Goal: Task Accomplishment & Management: Use online tool/utility

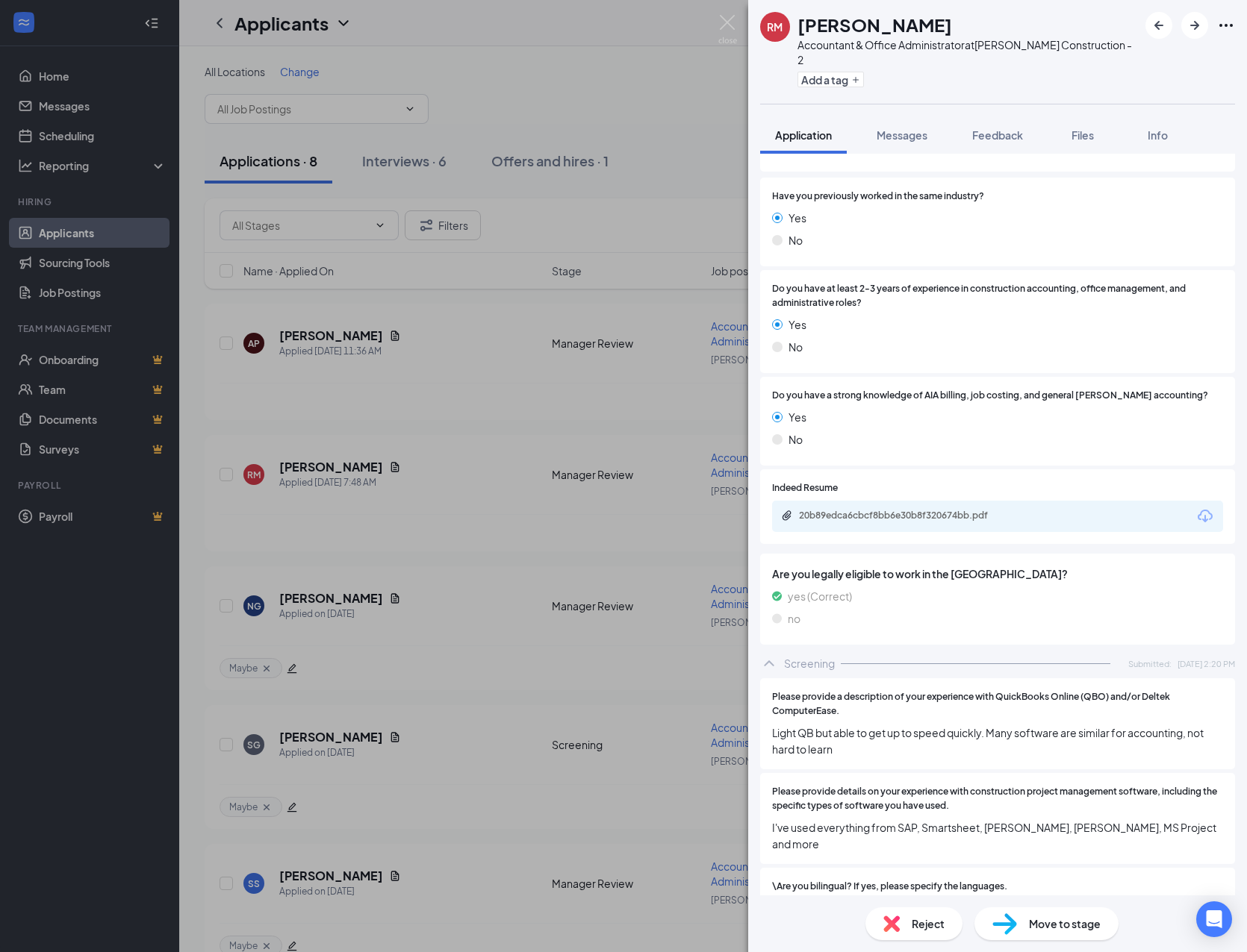
scroll to position [201, 0]
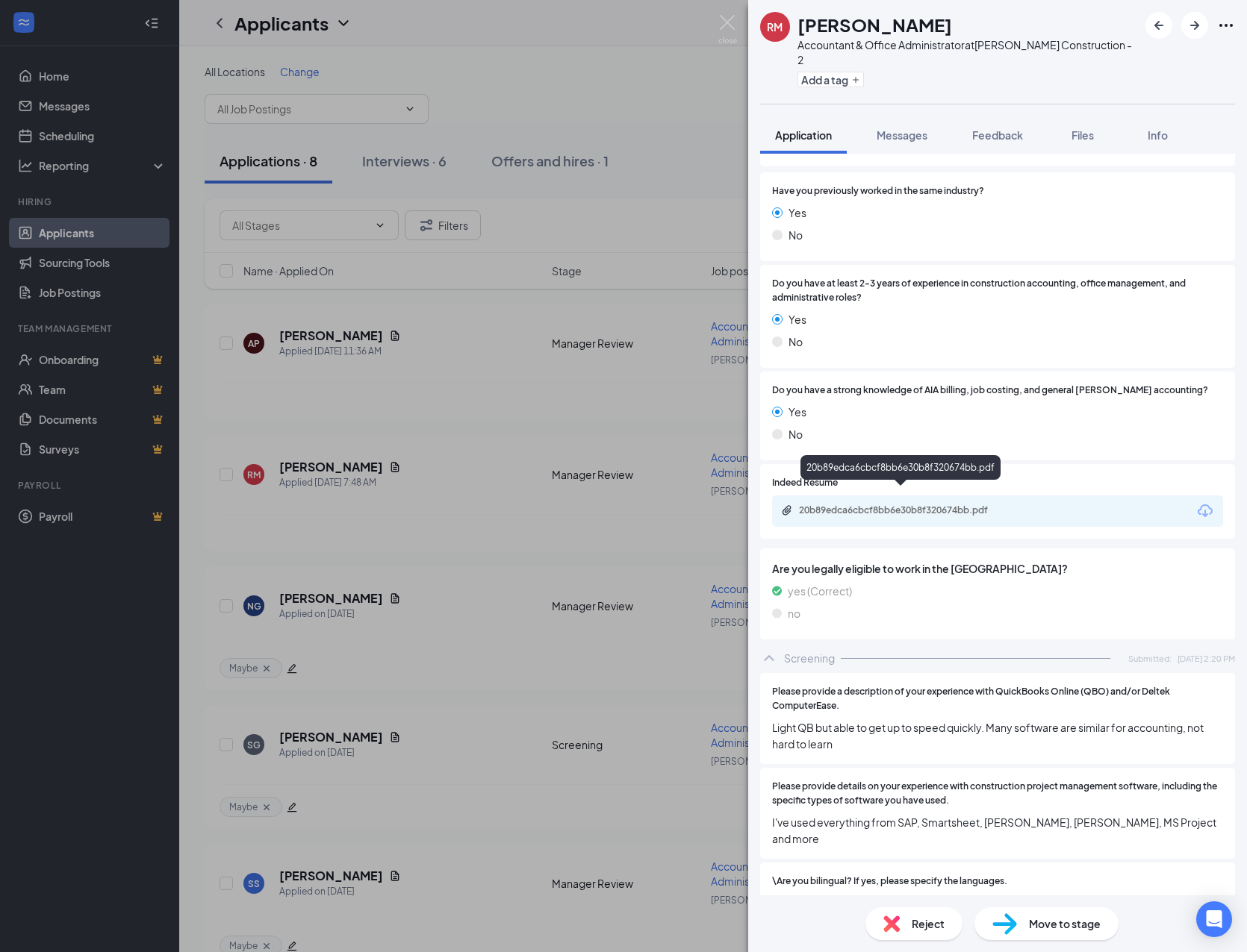
click at [893, 505] on div "20b89edca6cbcf8bb6e30b8f320674bb.pdf" at bounding box center [902, 511] width 242 height 14
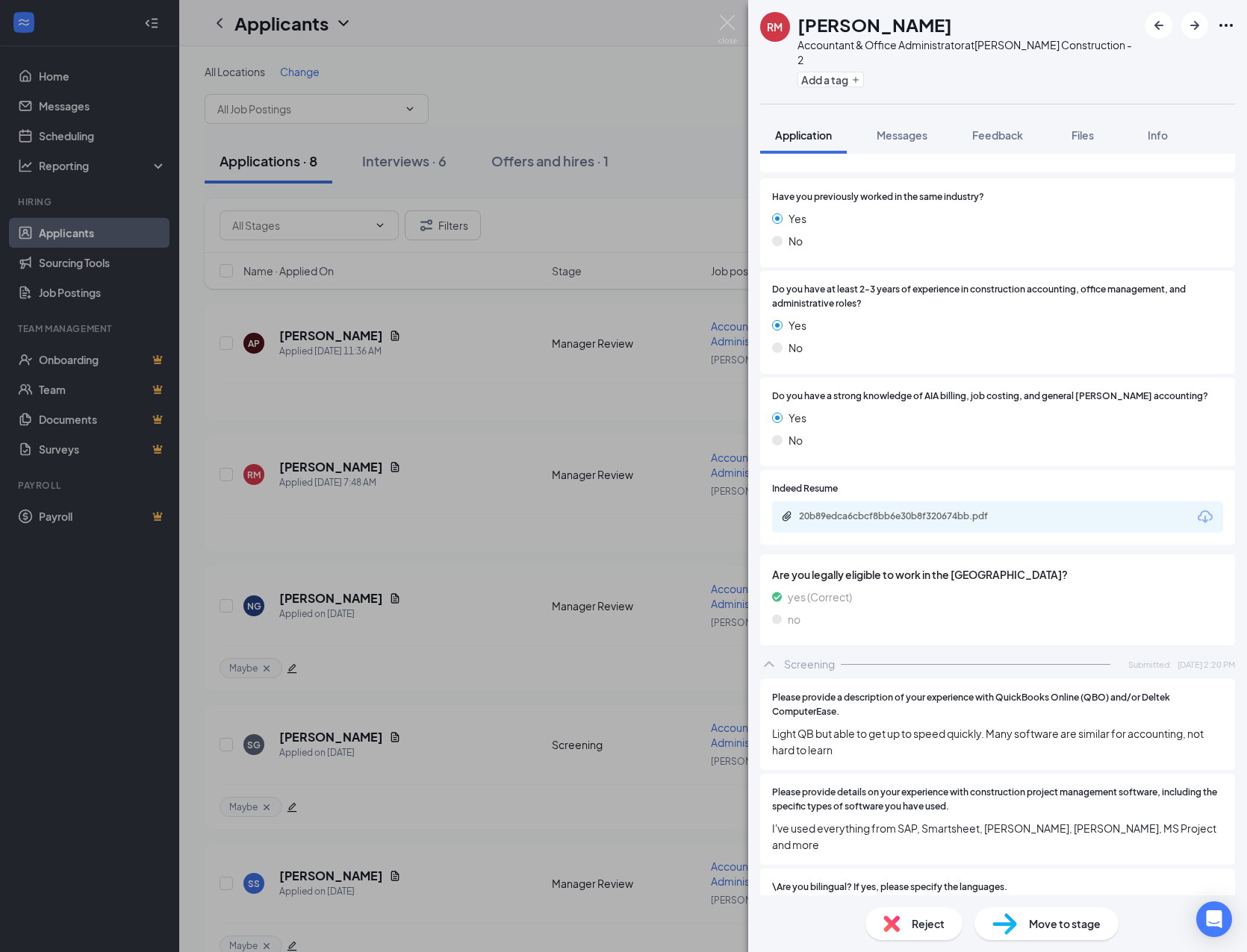
click at [891, 924] on img at bounding box center [891, 924] width 17 height 17
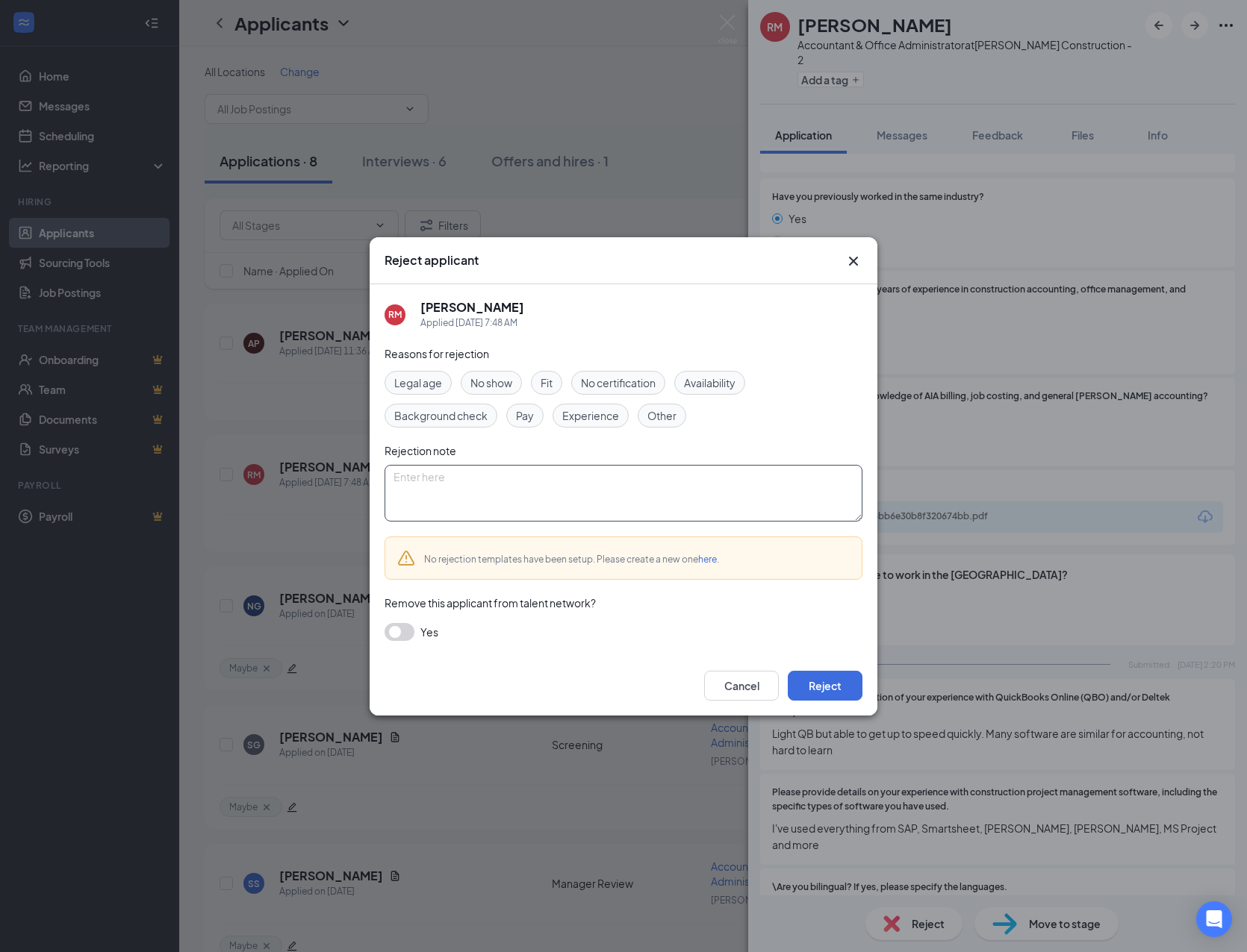
click at [484, 471] on textarea at bounding box center [623, 493] width 477 height 57
drag, startPoint x: 418, startPoint y: 482, endPoint x: 292, endPoint y: 479, distance: 126.0
click at [292, 479] on div "Reject applicant RM [PERSON_NAME] Applied [DATE] 7:48 AM Reasons for rejection …" at bounding box center [623, 476] width 1247 height 952
type textarea "Lacks full cycle accounting experience"
click at [832, 691] on button "Reject" at bounding box center [825, 686] width 74 height 30
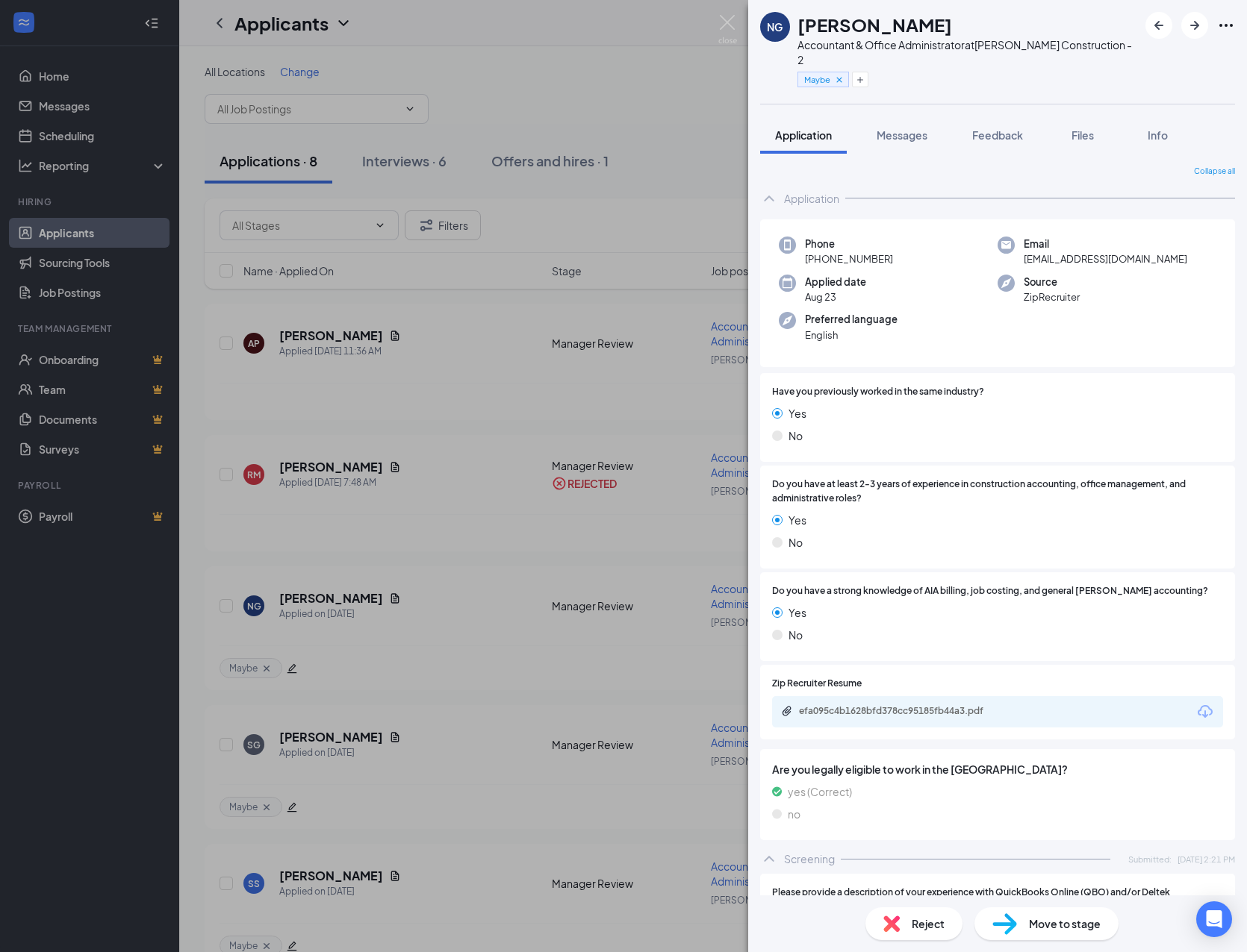
click at [322, 342] on div "NG [PERSON_NAME] Accountant & Office Administrator at [PERSON_NAME] Constructio…" at bounding box center [623, 476] width 1247 height 952
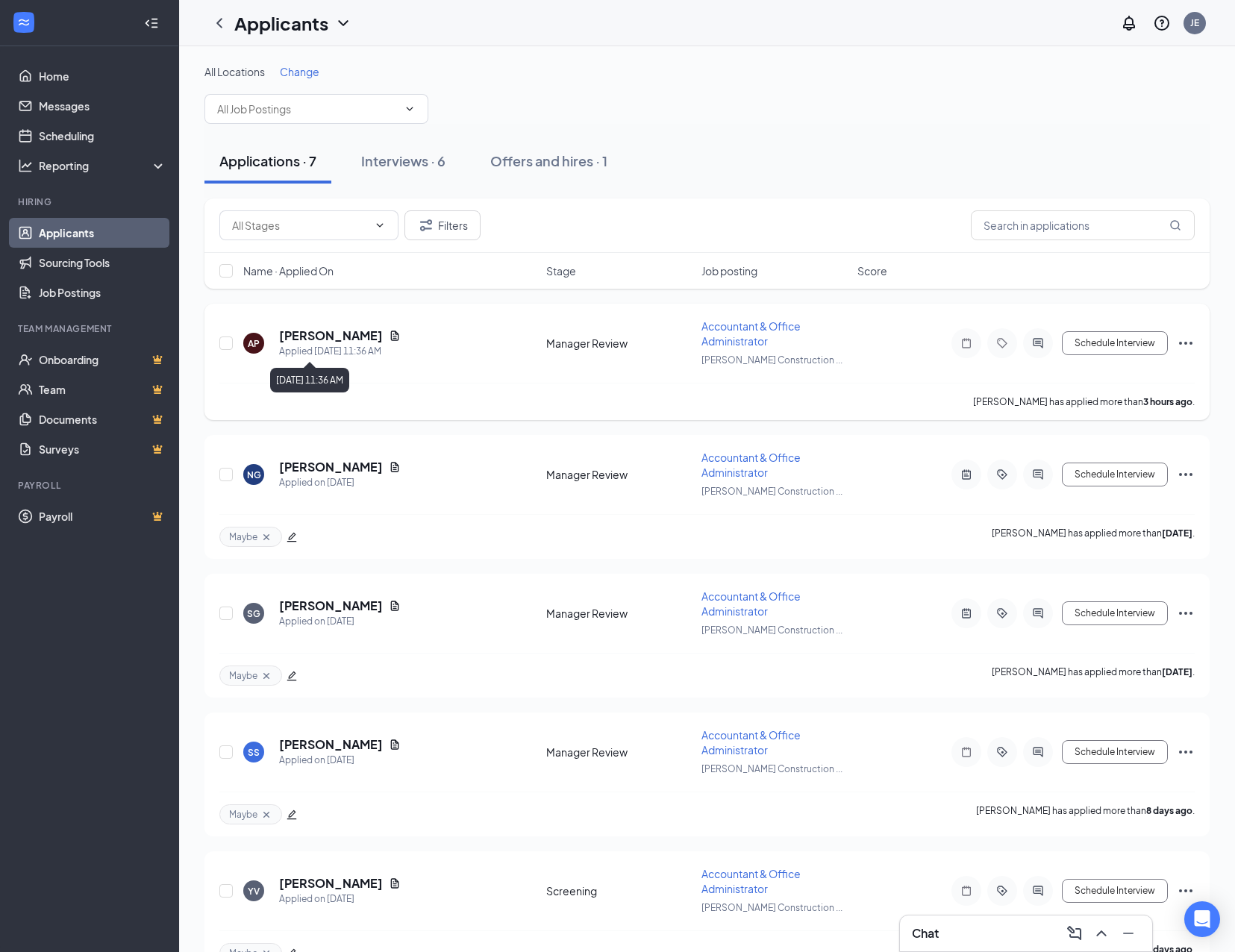
click at [335, 340] on h5 "[PERSON_NAME]" at bounding box center [330, 336] width 103 height 17
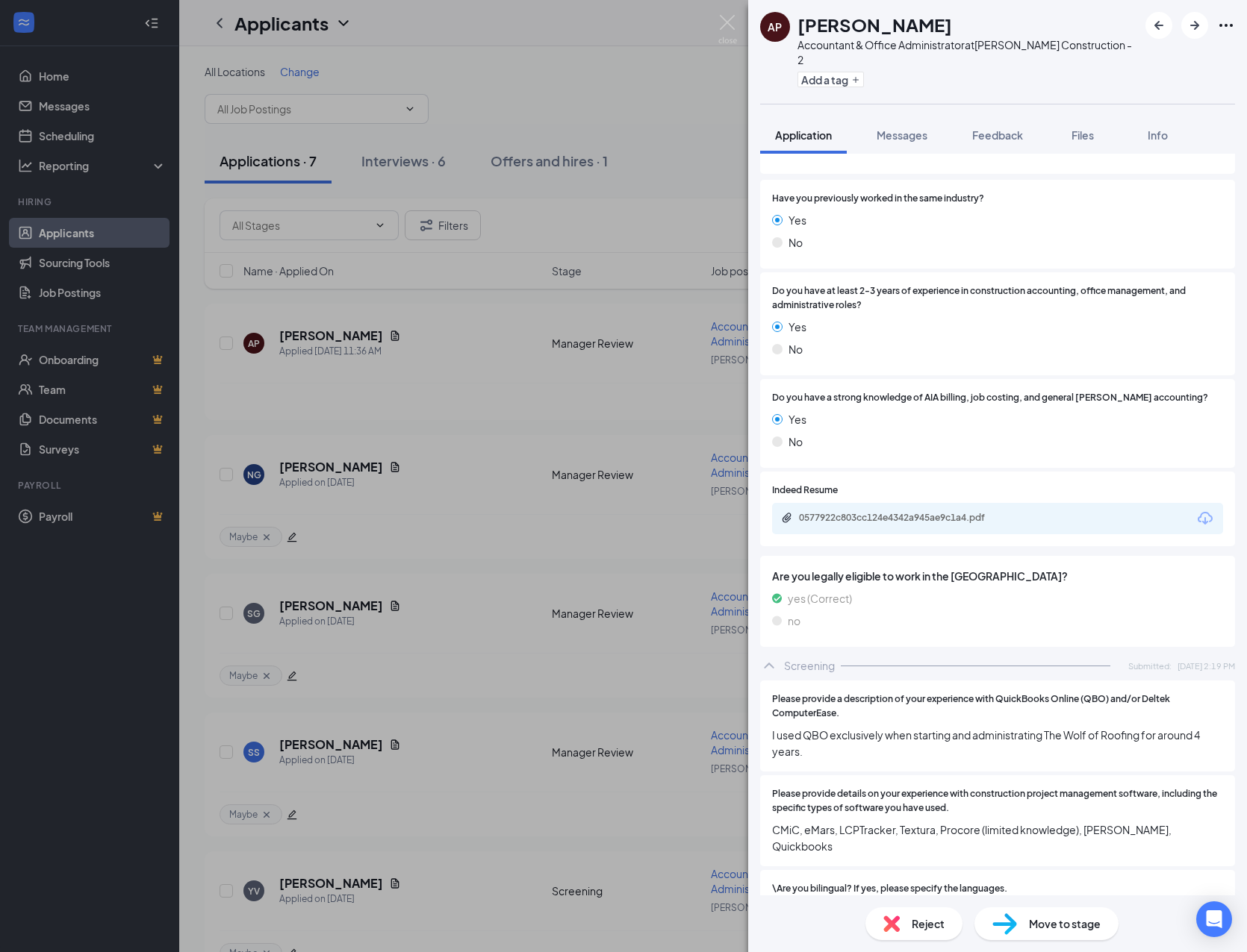
scroll to position [201, 0]
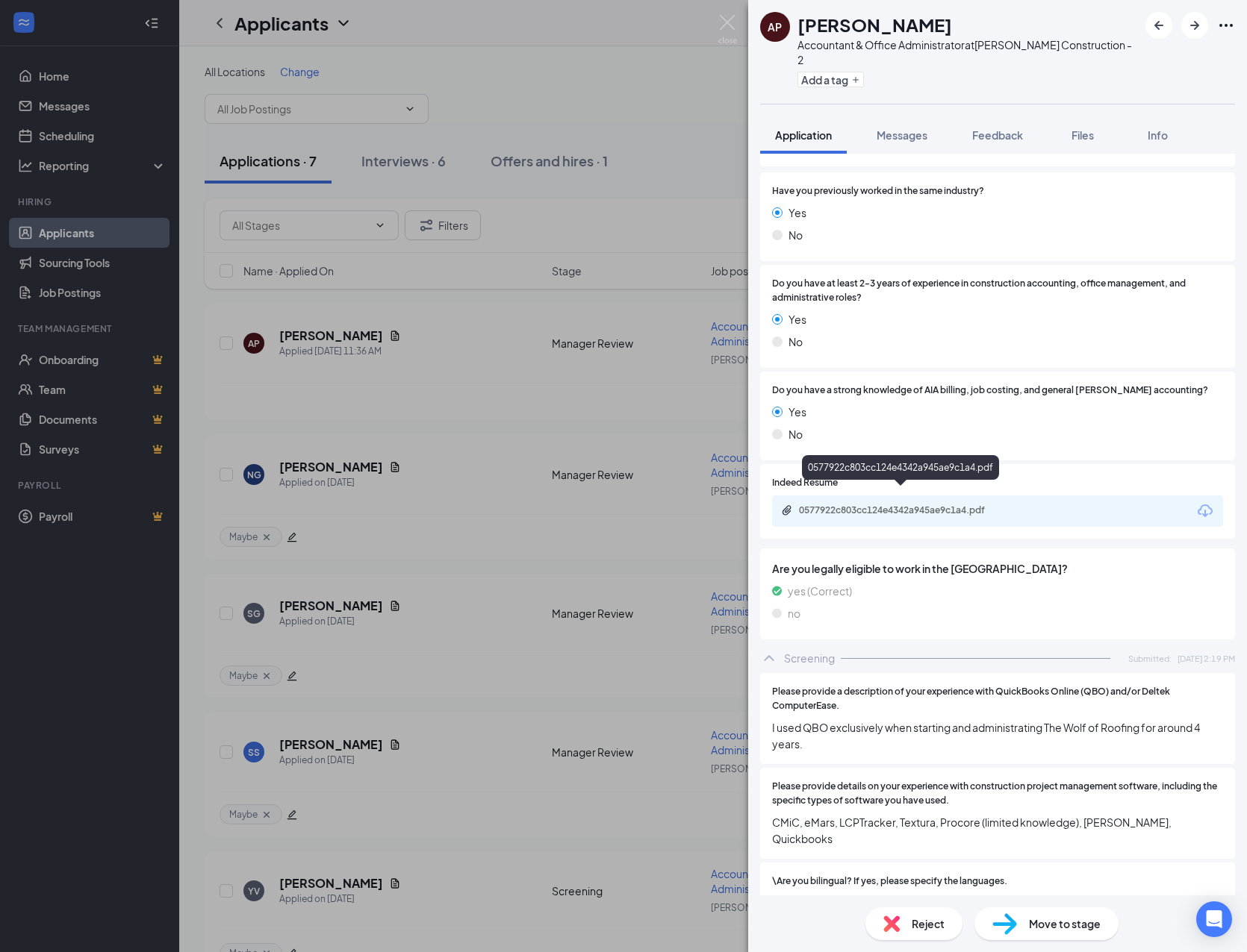
click at [933, 505] on div "0577922c803cc124e4342a945ae9c1a4.pdf" at bounding box center [903, 510] width 209 height 12
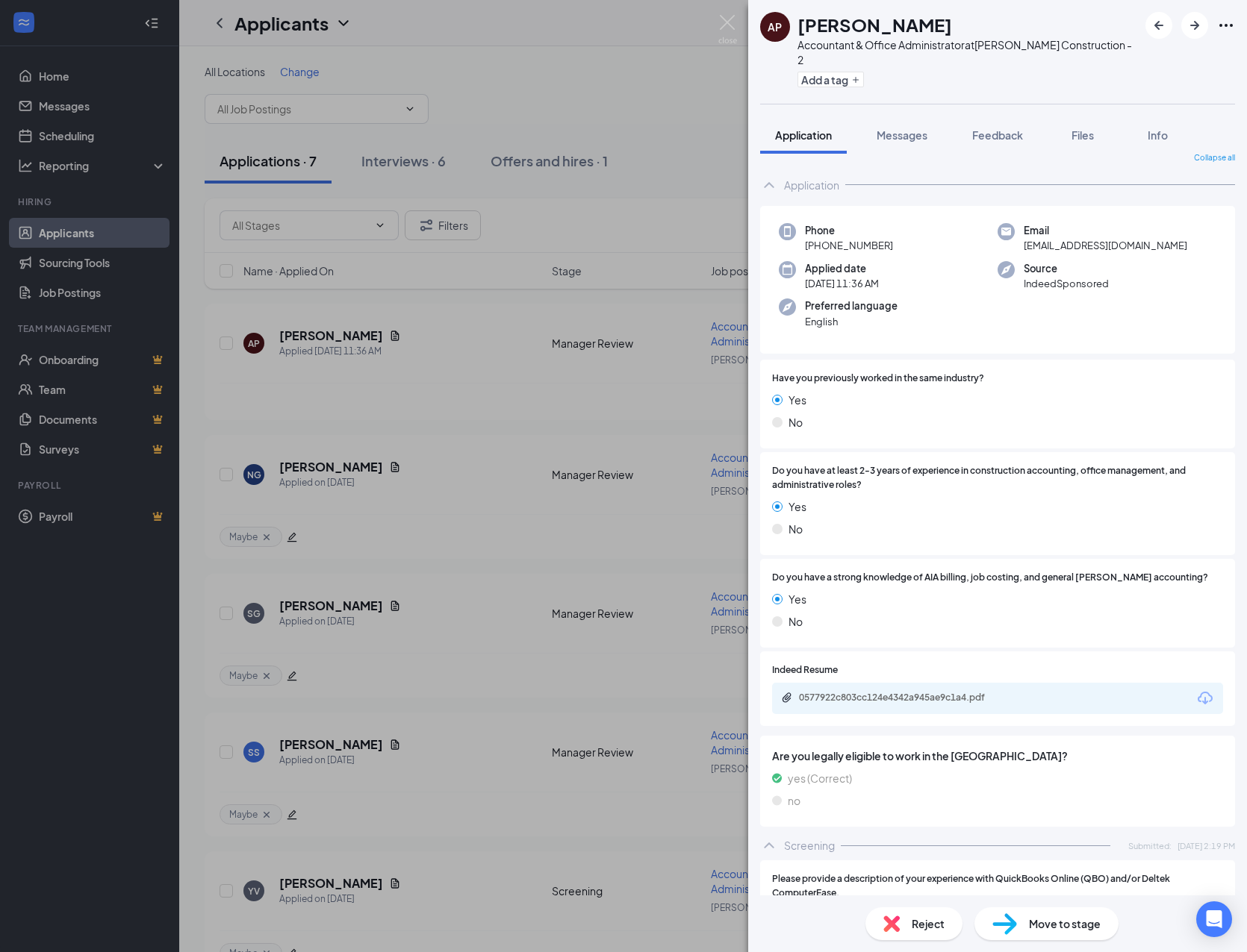
scroll to position [0, 0]
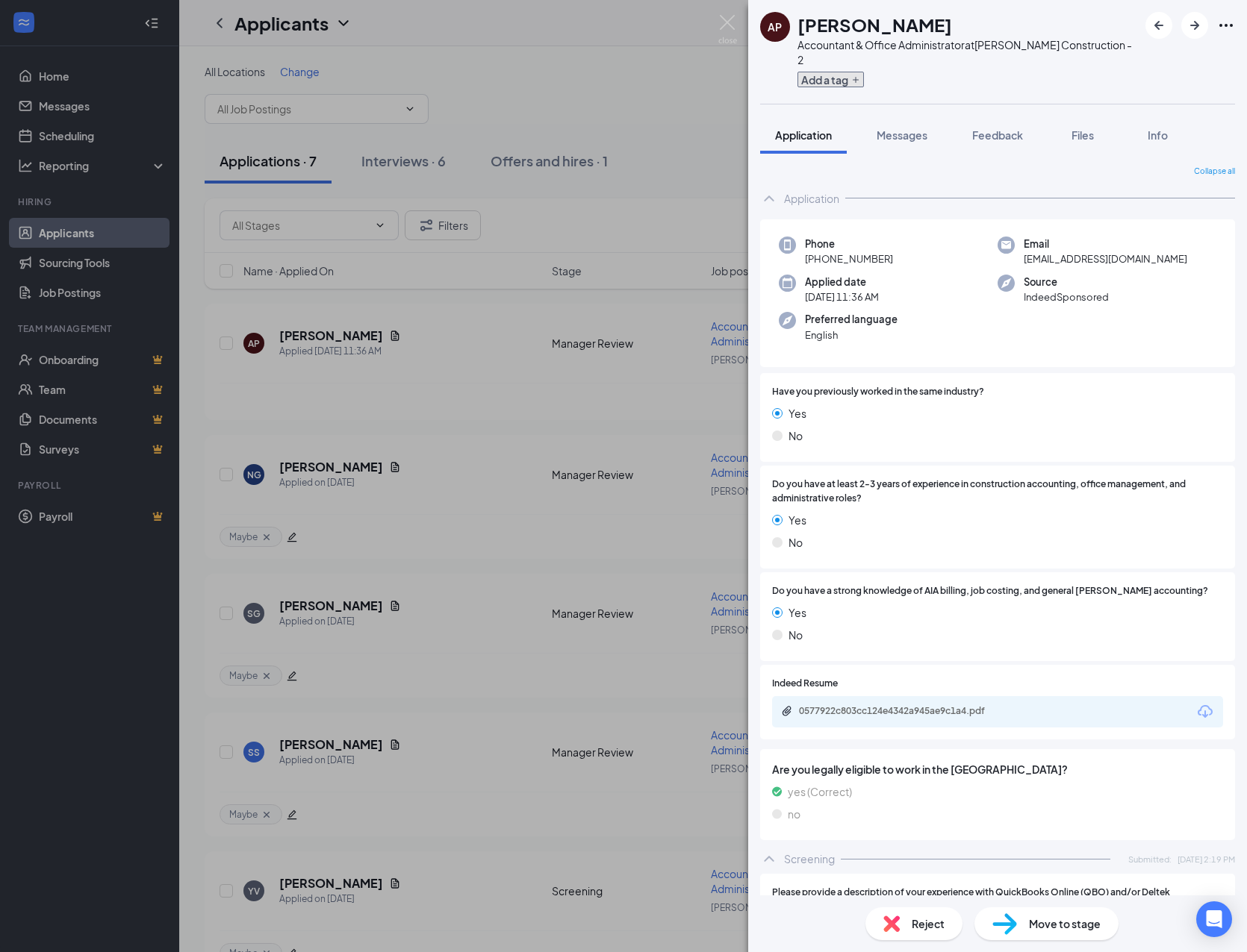
click at [840, 72] on button "Add a tag" at bounding box center [831, 79] width 66 height 16
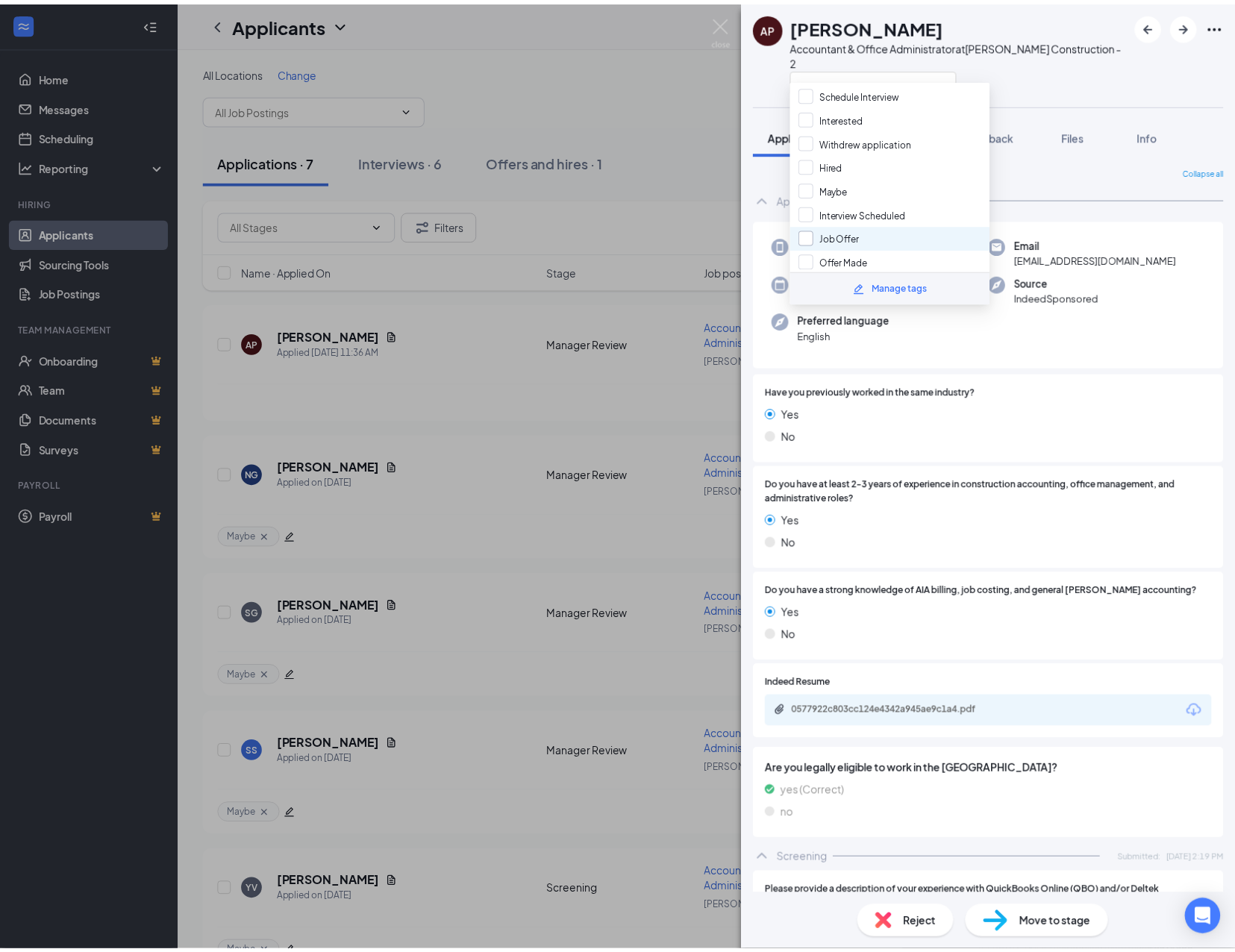
scroll to position [160, 0]
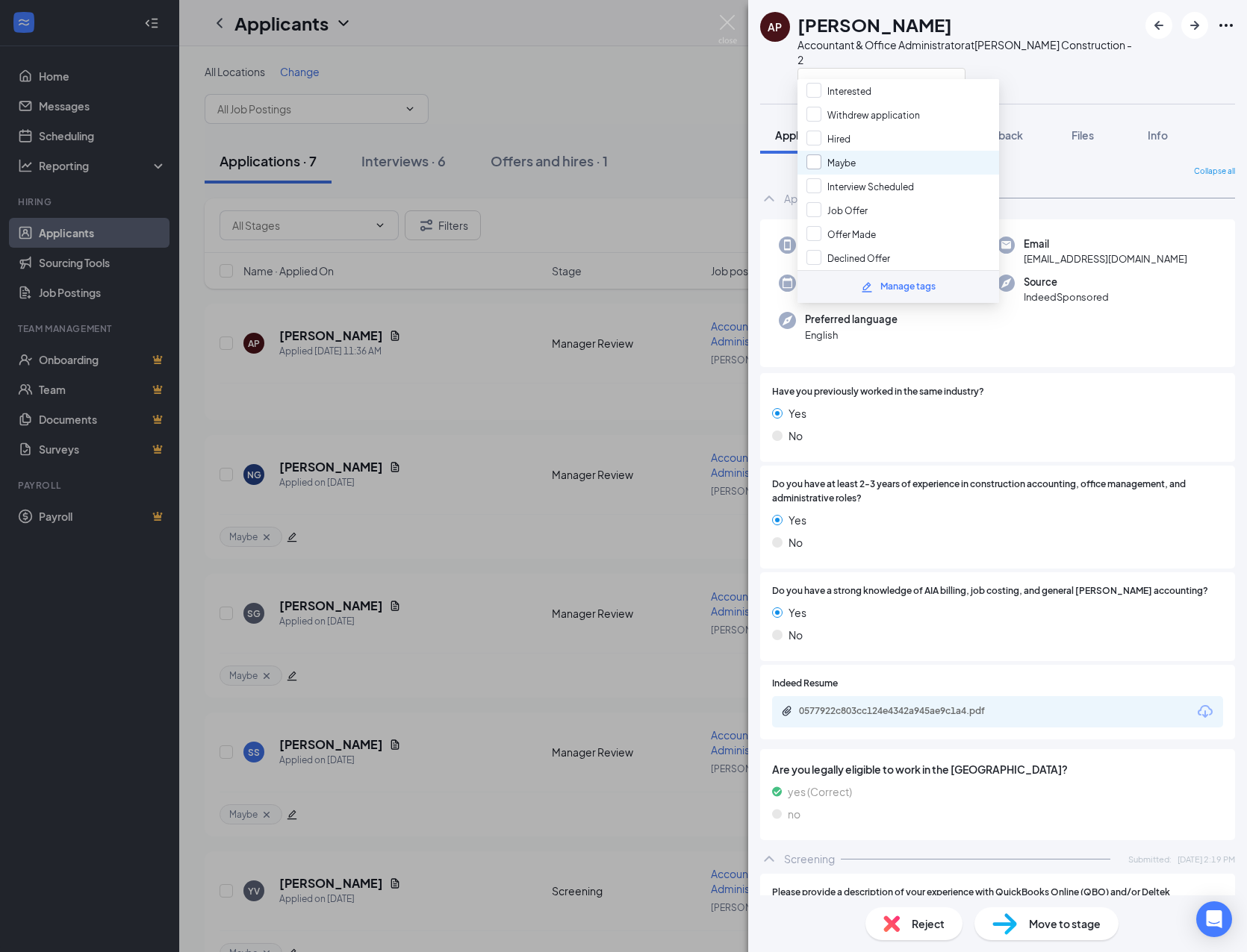
click at [830, 159] on input "Maybe" at bounding box center [831, 163] width 50 height 17
checkbox input "true"
drag, startPoint x: 1021, startPoint y: 360, endPoint x: 1031, endPoint y: 368, distance: 12.8
click at [1023, 373] on div "Have you previously worked in the same industry? Yes No" at bounding box center [998, 417] width 475 height 89
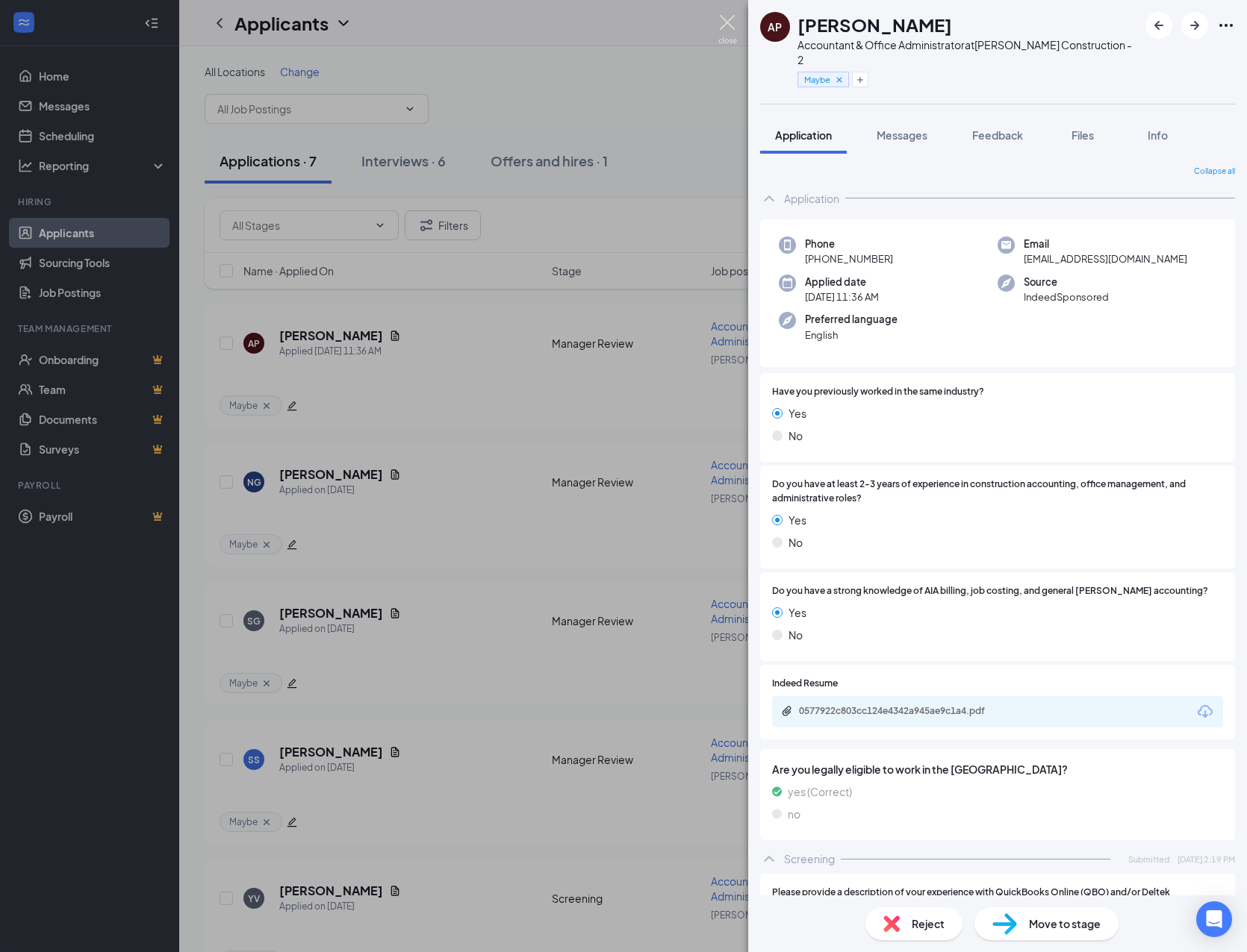
click at [734, 35] on img at bounding box center [727, 29] width 19 height 29
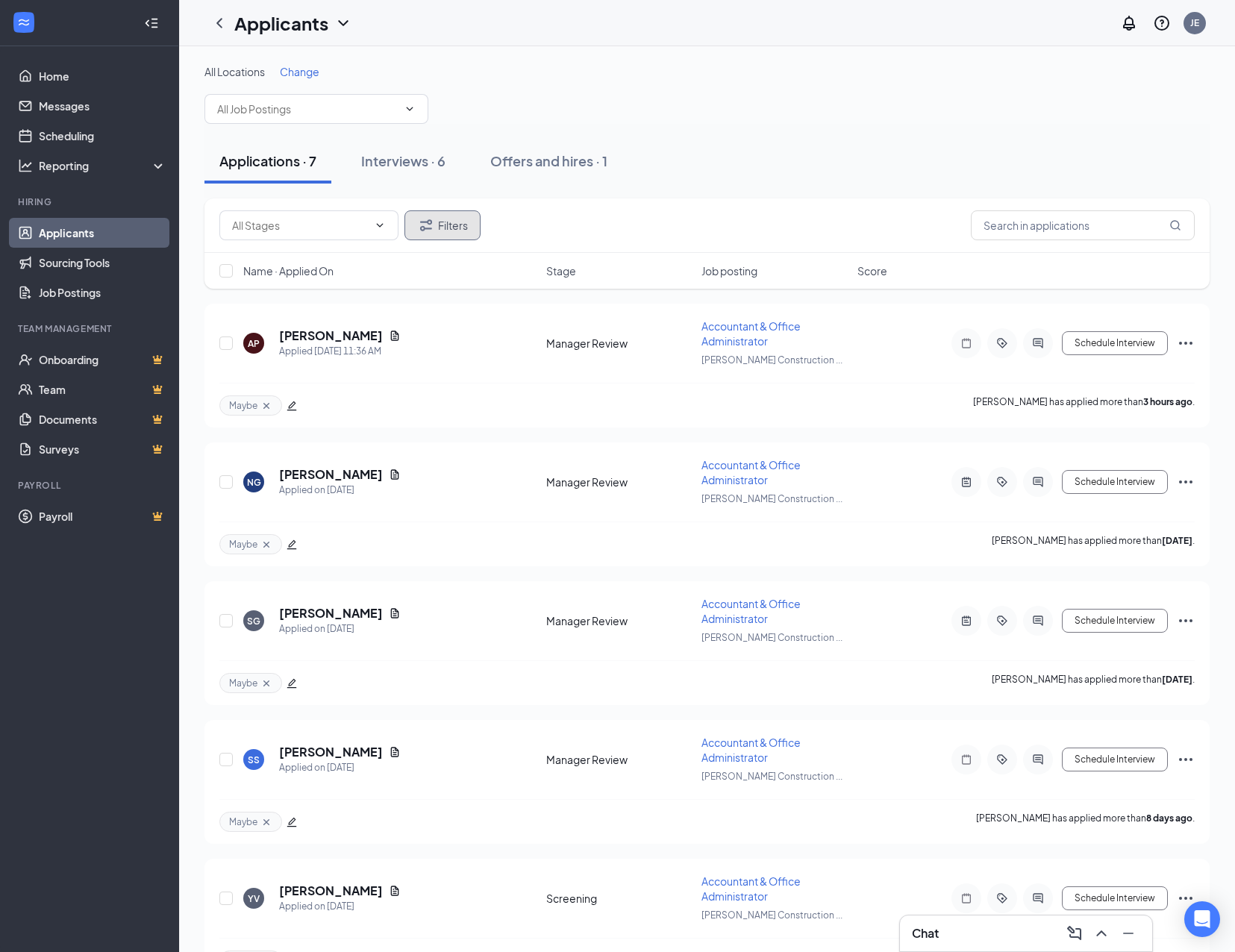
click at [456, 227] on button "Filters" at bounding box center [443, 225] width 76 height 30
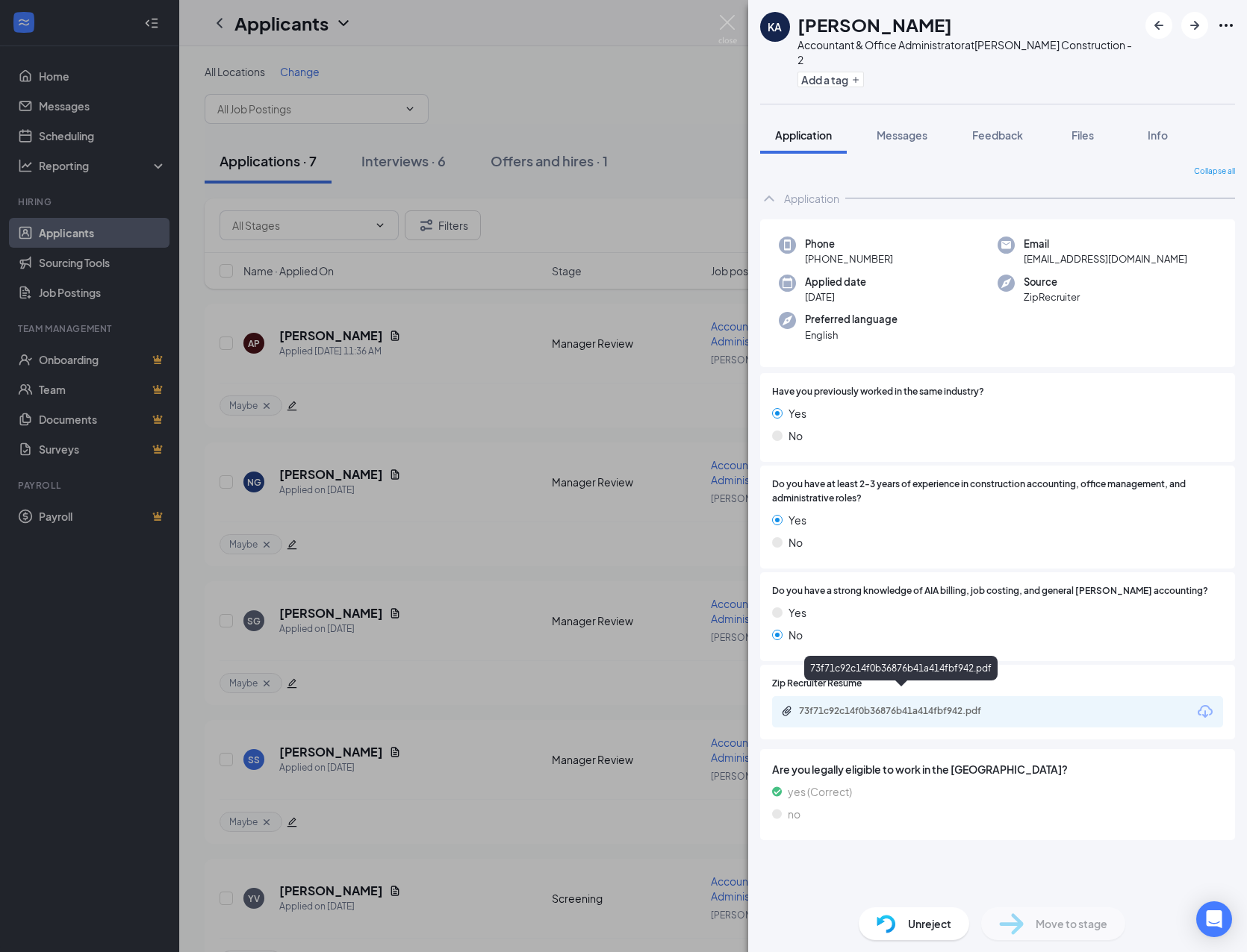
click at [832, 706] on div "73f71c92c14f0b36876b41a414fbf942.pdf" at bounding box center [903, 711] width 209 height 12
drag, startPoint x: 730, startPoint y: 25, endPoint x: 706, endPoint y: 132, distance: 109.7
click at [730, 25] on img at bounding box center [727, 29] width 19 height 29
